Goal: Information Seeking & Learning: Learn about a topic

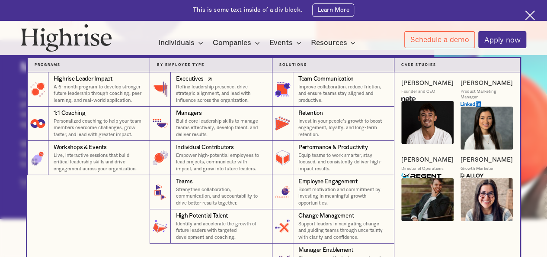
scroll to position [303, 0]
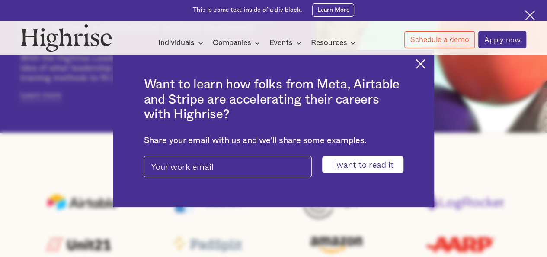
click at [530, 11] on img at bounding box center [530, 15] width 10 height 10
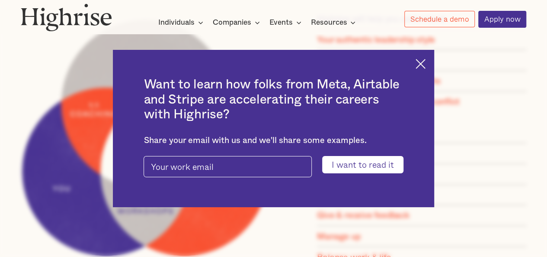
scroll to position [606, 0]
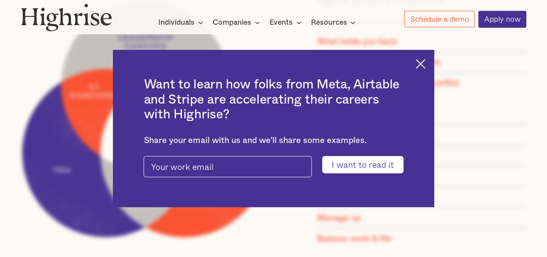
click at [432, 60] on div "Want to learn how folks from Meta, Airtable and Stripe are accelerating their c…" at bounding box center [273, 128] width 321 height 157
click at [424, 59] on img at bounding box center [421, 64] width 10 height 10
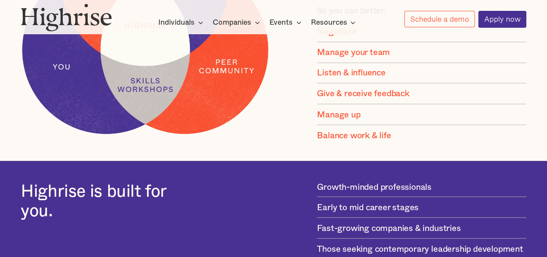
scroll to position [708, 0]
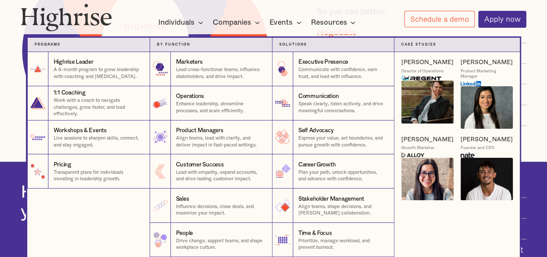
click at [198, 21] on icon at bounding box center [201, 22] width 10 height 10
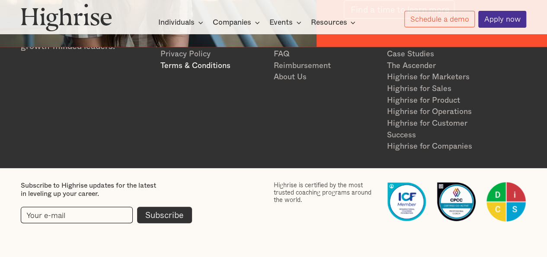
scroll to position [1184, 0]
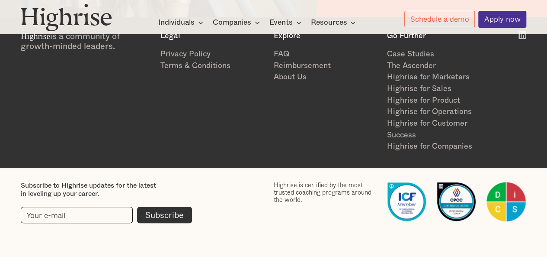
click at [231, 141] on div "Highrise is a community of growth-minded leaders. Legal Privacy Policy Terms & …" at bounding box center [274, 91] width 506 height 121
click at [446, 24] on link "Schedule a demo" at bounding box center [439, 19] width 71 height 17
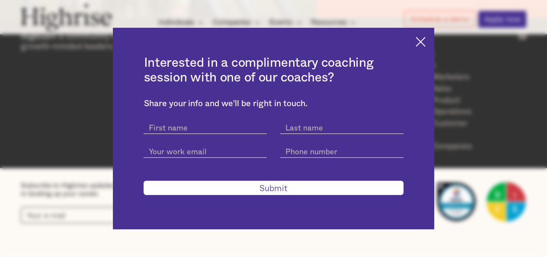
click at [426, 37] on img at bounding box center [421, 42] width 10 height 10
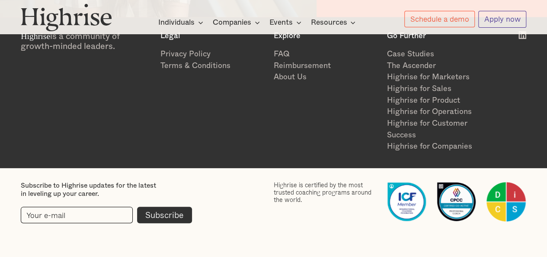
click at [499, 13] on link "Apply now" at bounding box center [502, 19] width 48 height 17
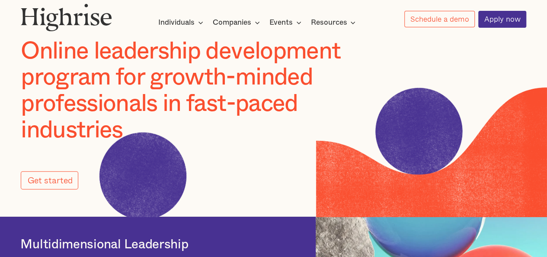
scroll to position [173, 0]
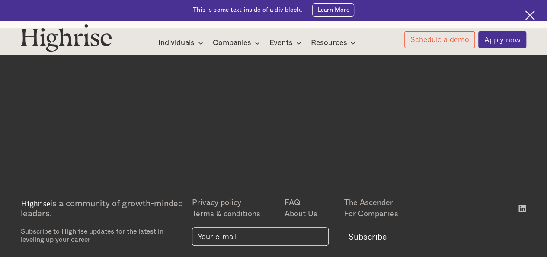
scroll to position [242, 0]
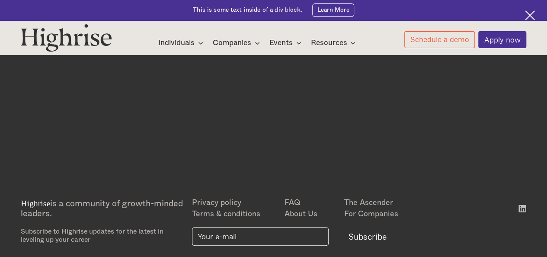
click at [489, 202] on div "Highrise is a community of growth-minded leaders. Subscribe to Highrise updates…" at bounding box center [274, 220] width 506 height 47
drag, startPoint x: 487, startPoint y: 201, endPoint x: 436, endPoint y: 195, distance: 51.5
click at [479, 201] on div "Highrise is a community of growth-minded leaders. Subscribe to Highrise updates…" at bounding box center [274, 220] width 506 height 47
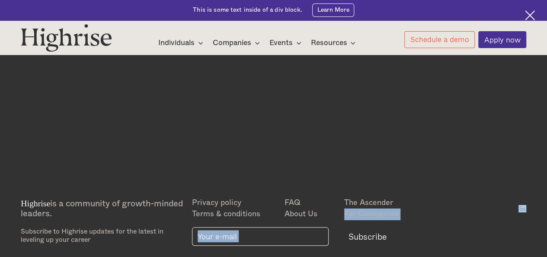
drag, startPoint x: 436, startPoint y: 195, endPoint x: 397, endPoint y: 186, distance: 39.8
click at [397, 186] on div "Highrise is a community of growth-minded leaders. Subscribe to Highrise updates…" at bounding box center [273, 218] width 547 height 75
drag, startPoint x: 194, startPoint y: 193, endPoint x: 200, endPoint y: 180, distance: 13.5
click at [194, 192] on div at bounding box center [273, 137] width 547 height 240
click at [200, 180] on div at bounding box center [273, 137] width 547 height 240
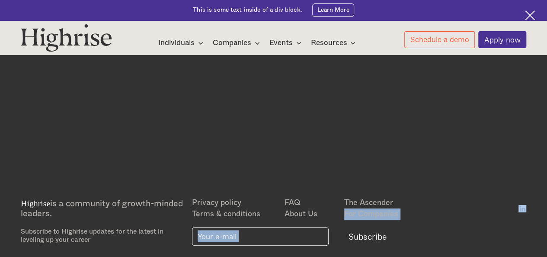
click at [203, 172] on div at bounding box center [273, 137] width 547 height 240
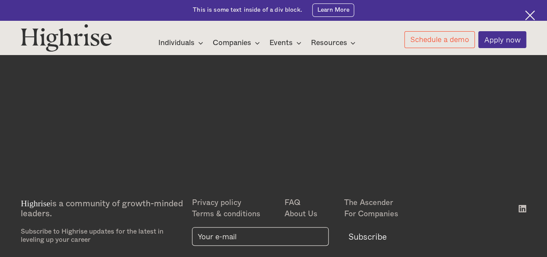
click at [203, 170] on div at bounding box center [273, 137] width 547 height 240
click at [209, 167] on div at bounding box center [273, 137] width 547 height 240
drag, startPoint x: 238, startPoint y: 121, endPoint x: 246, endPoint y: 110, distance: 13.3
click at [245, 112] on div at bounding box center [273, 137] width 547 height 240
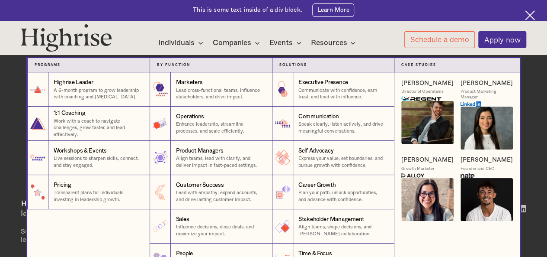
click at [189, 46] on nav "Programs 1 Highrise Leader A 6-month program to grow leadership with coaching a…" at bounding box center [273, 161] width 519 height 233
click at [131, 95] on p "A 6-month program to grow leadership with coaching and [MEDICAL_DATA]." at bounding box center [99, 93] width 90 height 13
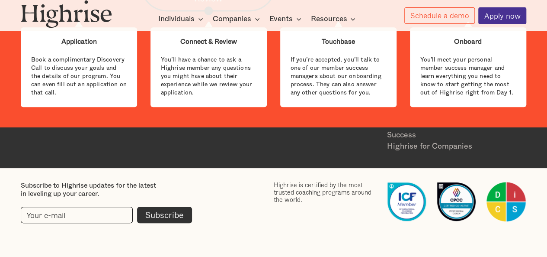
scroll to position [2035, 0]
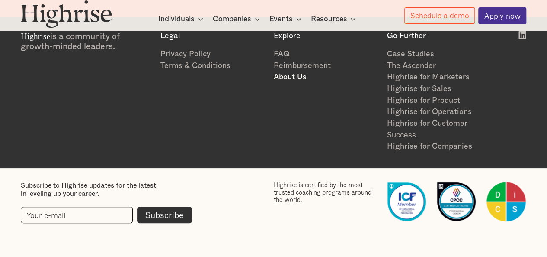
click at [287, 75] on link "About Us" at bounding box center [325, 77] width 105 height 12
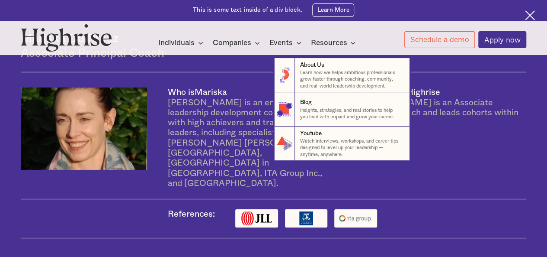
scroll to position [1211, 0]
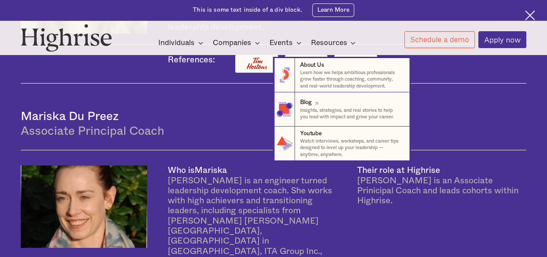
click at [266, 119] on nav "8 About Us Learn how we helps ambitious professionals grow faster through coach…" at bounding box center [273, 103] width 519 height 116
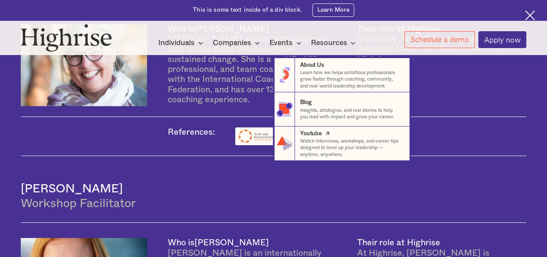
scroll to position [1564, 0]
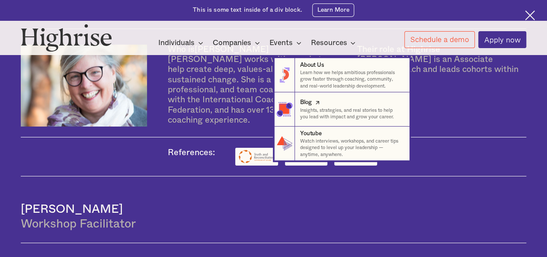
click at [315, 106] on icon at bounding box center [317, 102] width 9 height 10
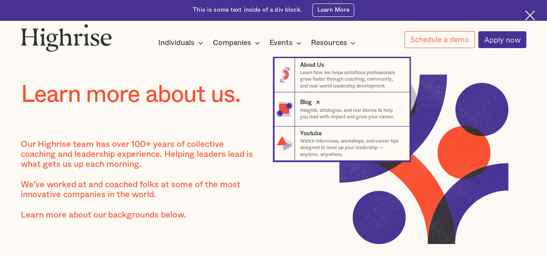
click at [315, 106] on icon at bounding box center [317, 102] width 9 height 10
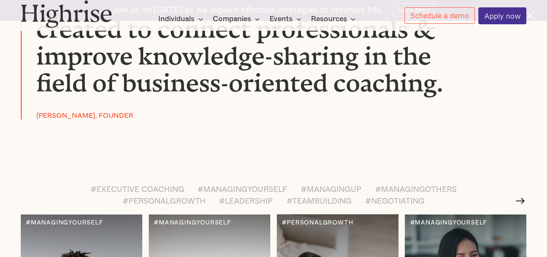
scroll to position [645, 0]
